Goal: Task Accomplishment & Management: Complete application form

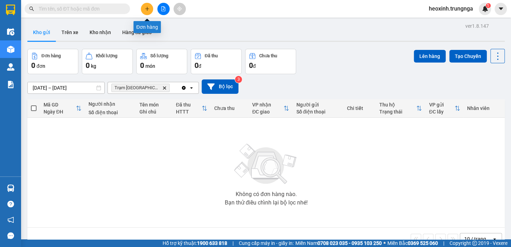
click at [142, 6] on button at bounding box center [147, 9] width 12 height 12
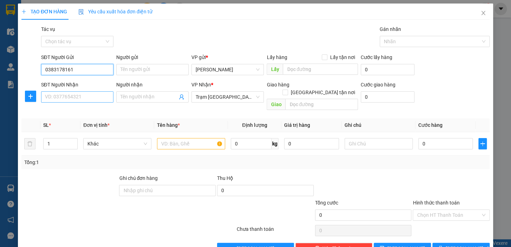
type input "0383178161"
click at [70, 101] on input "SĐT Người Nhận" at bounding box center [77, 96] width 72 height 11
type input "0904499994"
click at [182, 138] on input "text" at bounding box center [191, 143] width 68 height 11
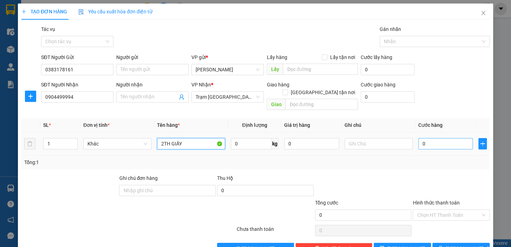
type input "2TH GIẤY"
click at [432, 138] on input "0" at bounding box center [445, 143] width 55 height 11
type input "7"
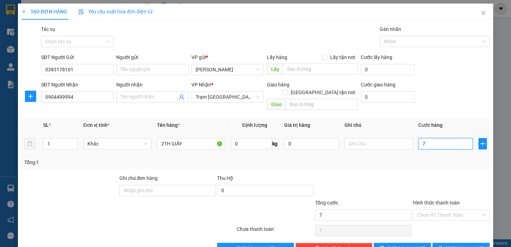
type input "70"
type input "70.000"
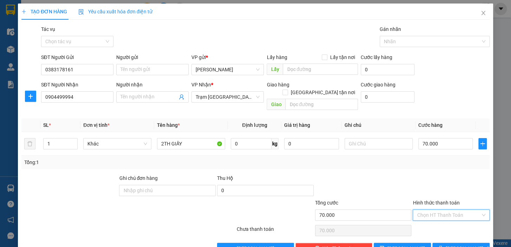
click at [443, 210] on input "Hình thức thanh toán" at bounding box center [449, 215] width 64 height 11
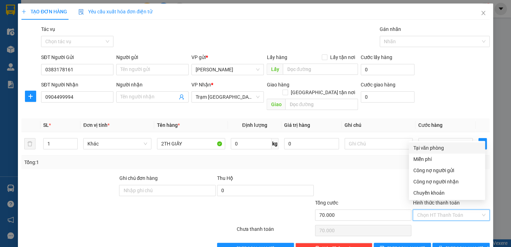
click at [429, 145] on div "Tại văn phòng" at bounding box center [447, 148] width 68 height 8
type input "0"
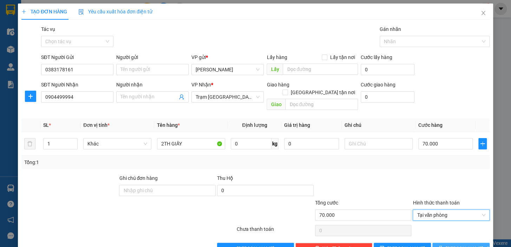
click at [442, 246] on icon "printer" at bounding box center [440, 248] width 5 height 5
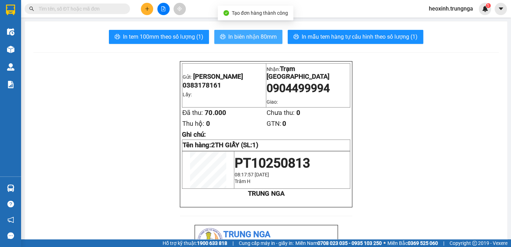
click at [260, 36] on span "In biên nhận 80mm" at bounding box center [252, 36] width 48 height 9
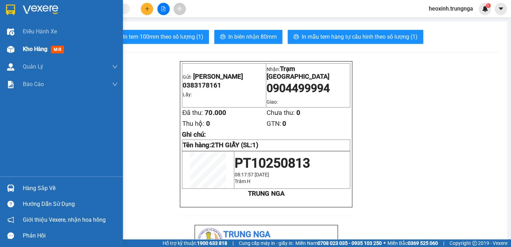
click at [34, 47] on span "Kho hàng" at bounding box center [35, 49] width 25 height 7
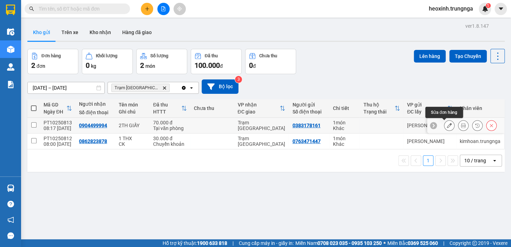
click at [444, 125] on button at bounding box center [449, 125] width 10 height 12
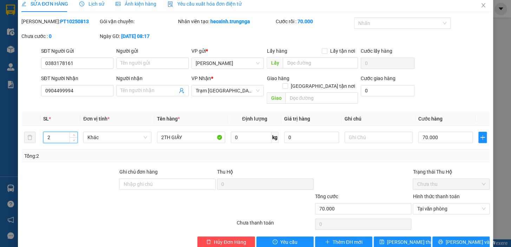
scroll to position [14, 0]
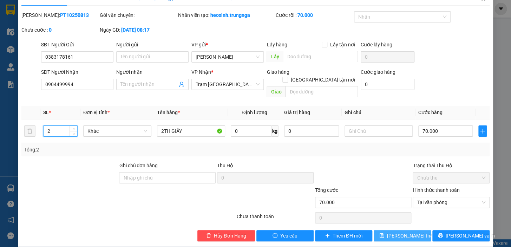
type input "2"
click at [409, 232] on span "[PERSON_NAME] thay đổi" at bounding box center [415, 236] width 56 height 8
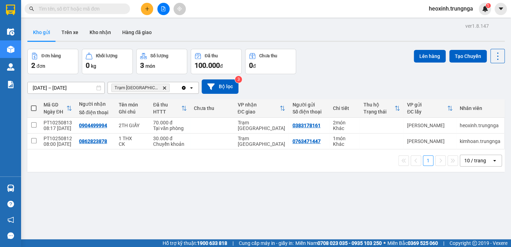
click at [70, 7] on input "text" at bounding box center [80, 9] width 83 height 8
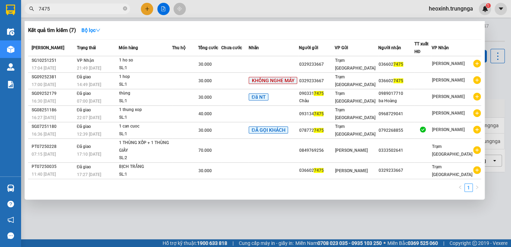
drag, startPoint x: 99, startPoint y: 8, endPoint x: 46, endPoint y: 12, distance: 53.8
click at [46, 14] on div "Kết quả tìm kiếm ( 7 ) Bộ lọc Mã ĐH Trạng thái Món hàng Thu hộ Tổng cước Chưa c…" at bounding box center [68, 9] width 137 height 12
click at [47, 5] on input "7475" at bounding box center [80, 9] width 83 height 8
drag, startPoint x: 52, startPoint y: 7, endPoint x: 22, endPoint y: 8, distance: 29.9
click at [22, 8] on div "7475" at bounding box center [68, 9] width 137 height 11
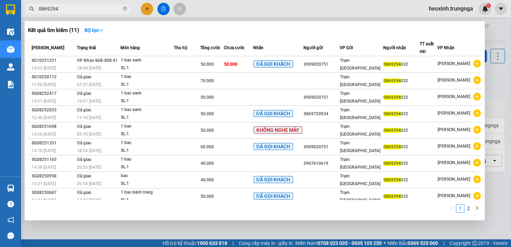
type input "0869294"
